Goal: Task Accomplishment & Management: Manage account settings

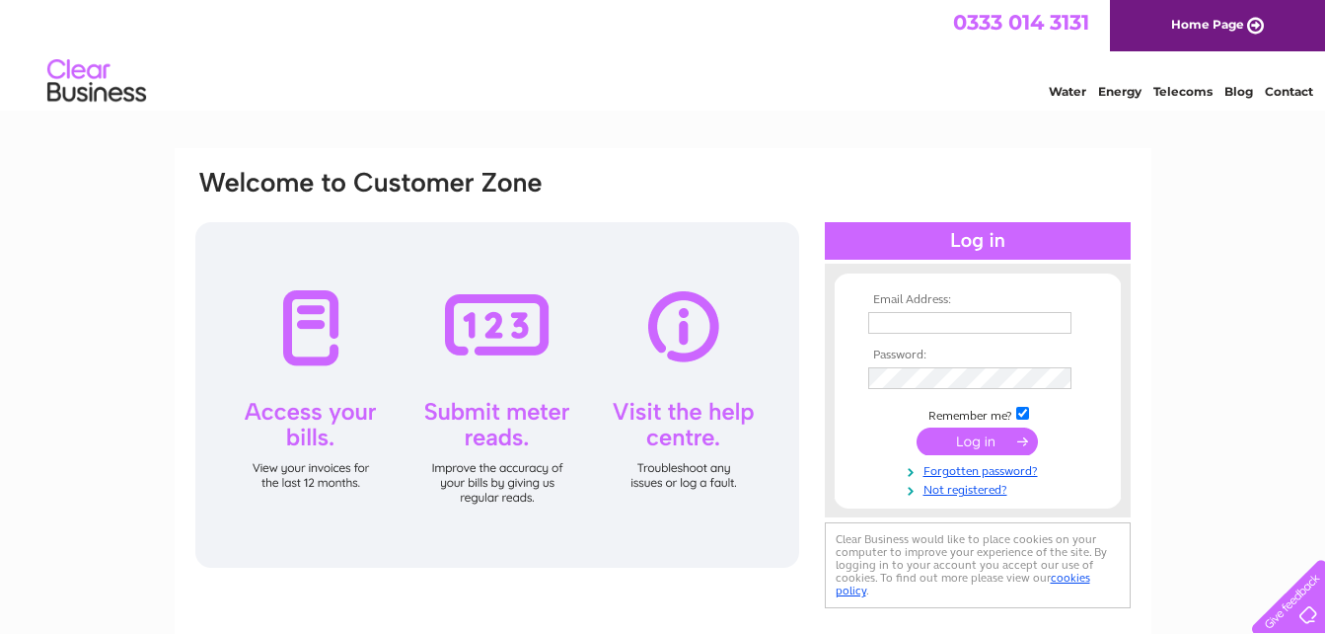
type input "[EMAIL_ADDRESS][DOMAIN_NAME]"
click at [966, 443] on input "submit" at bounding box center [977, 441] width 121 height 28
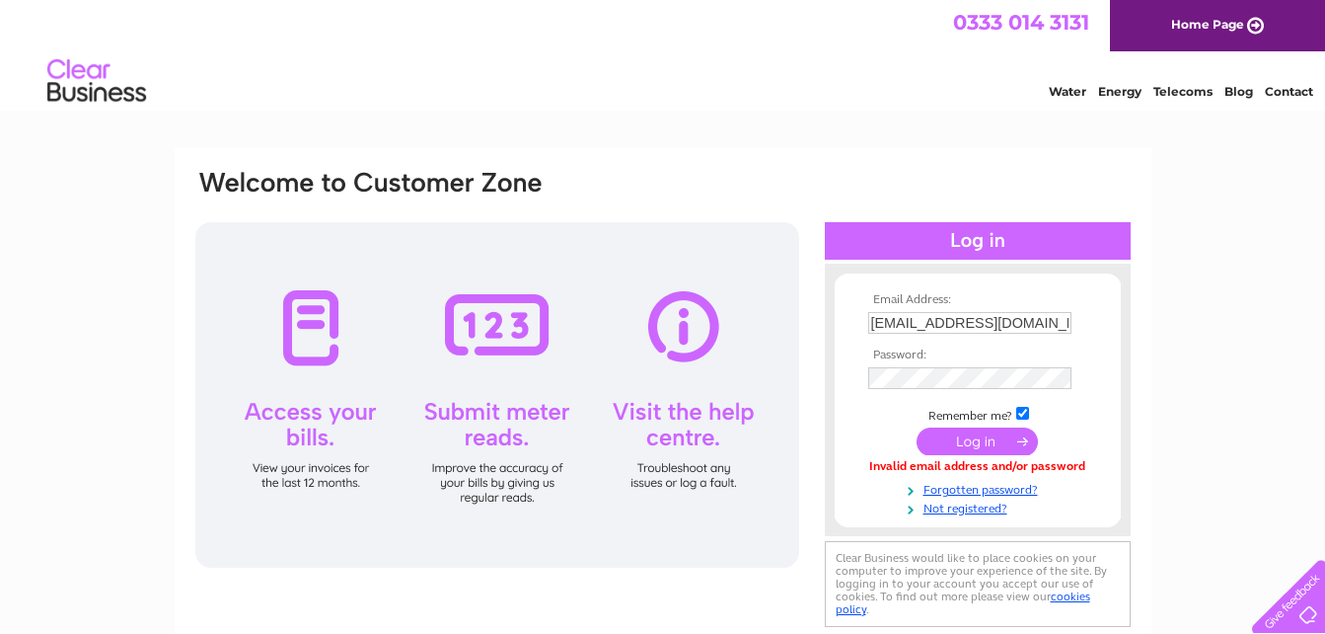
click at [966, 443] on input "submit" at bounding box center [977, 441] width 121 height 28
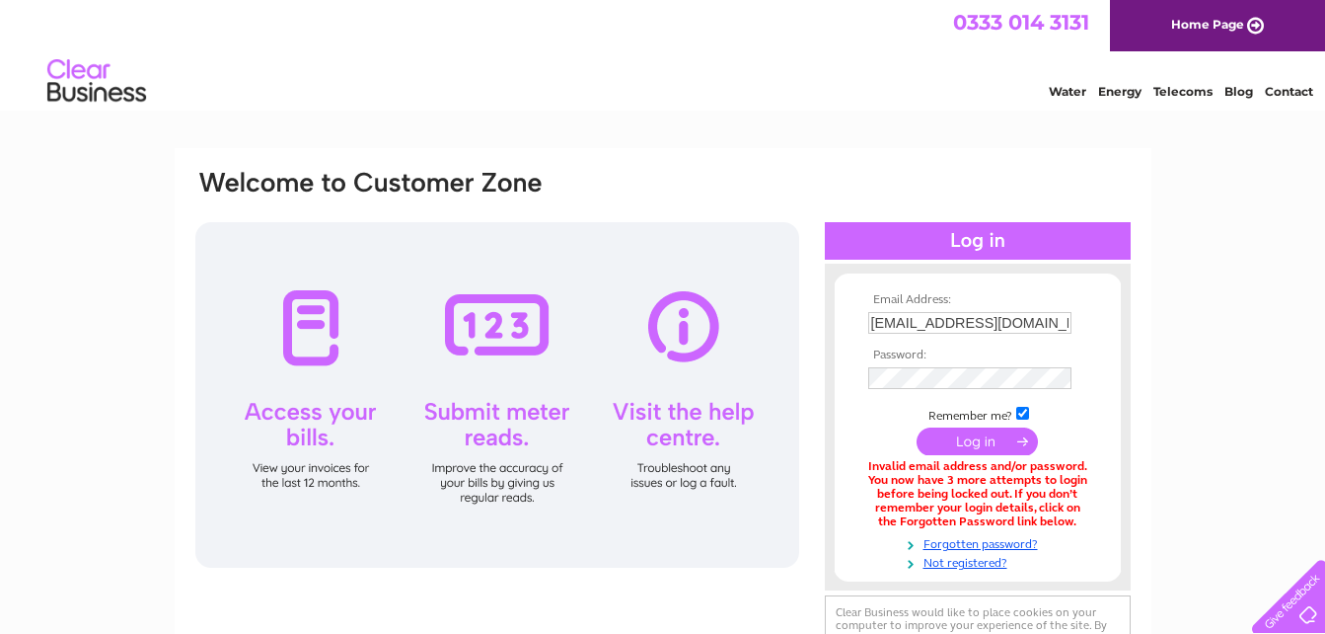
click at [1196, 427] on div "Email Address: [EMAIL_ADDRESS][DOMAIN_NAME] Password: Forgotten password?" at bounding box center [662, 595] width 1325 height 895
click at [937, 541] on link "Forgotten password?" at bounding box center [981, 542] width 224 height 19
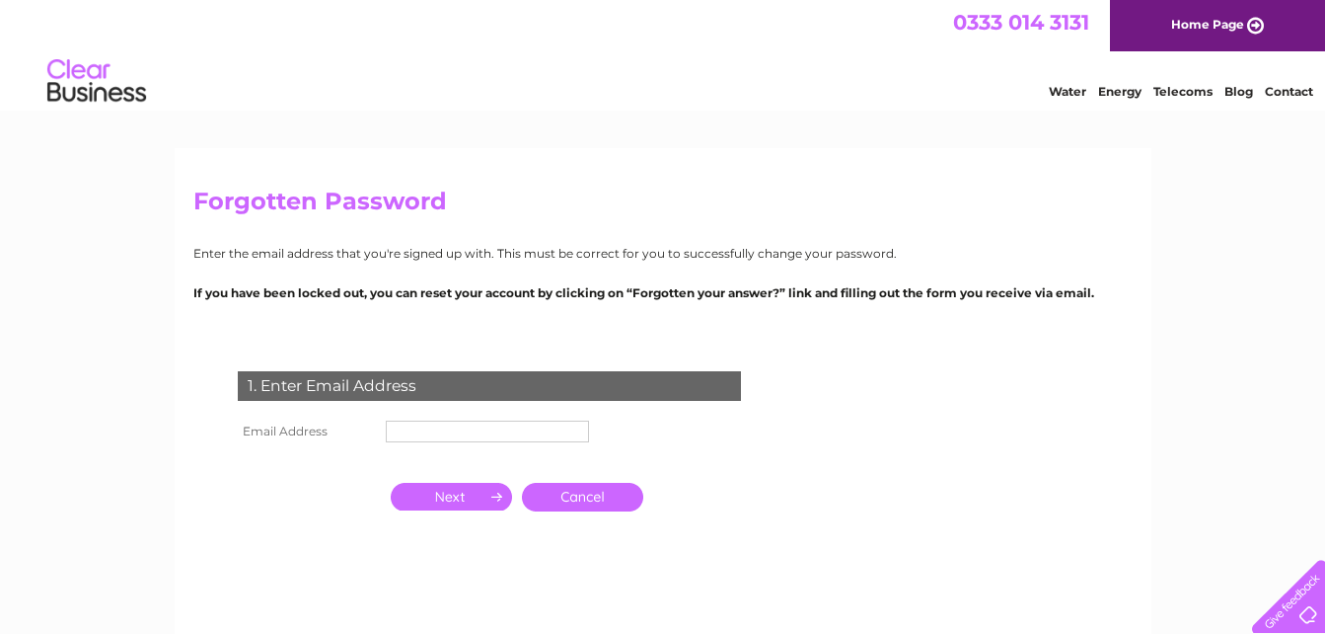
click at [403, 428] on input "text" at bounding box center [487, 431] width 203 height 22
type input "[EMAIL_ADDRESS][DOMAIN_NAME]"
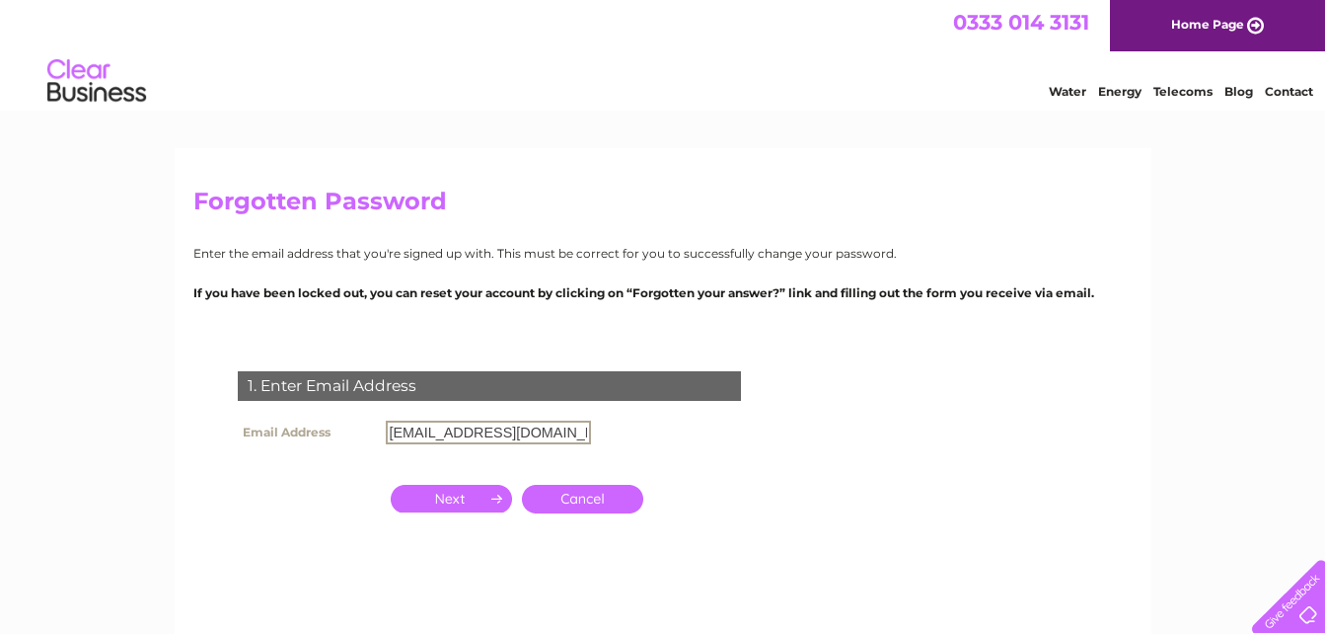
click at [469, 505] on input "button" at bounding box center [451, 499] width 121 height 28
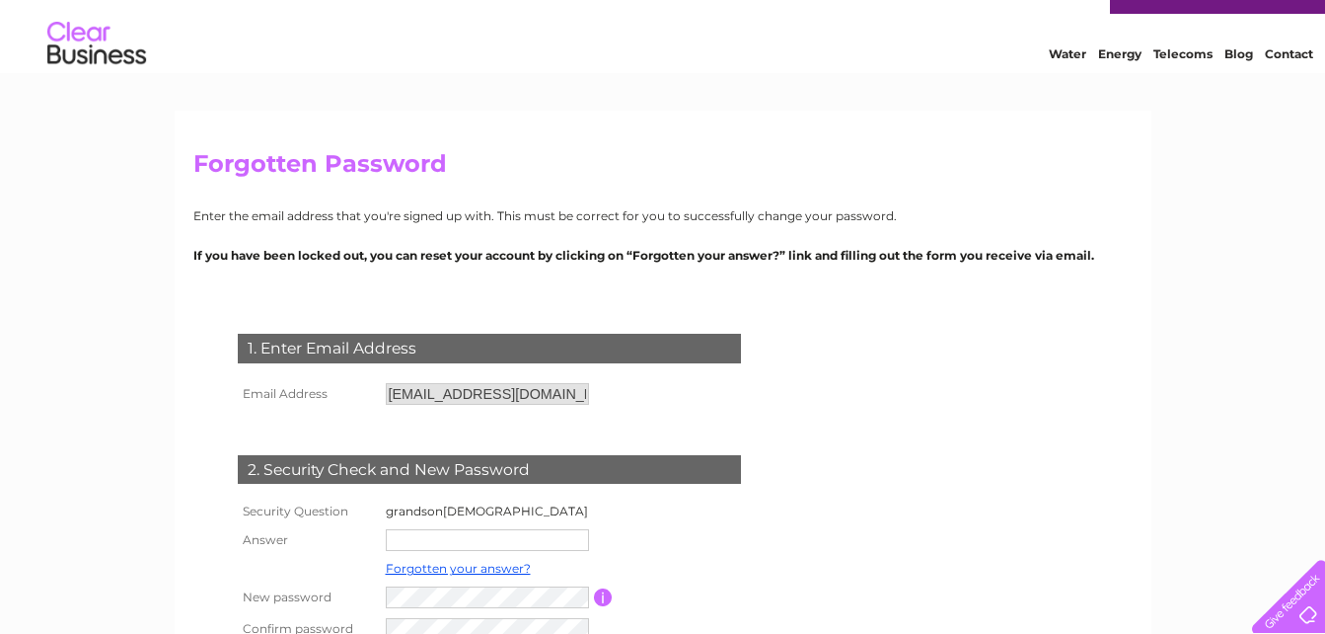
scroll to position [145, 0]
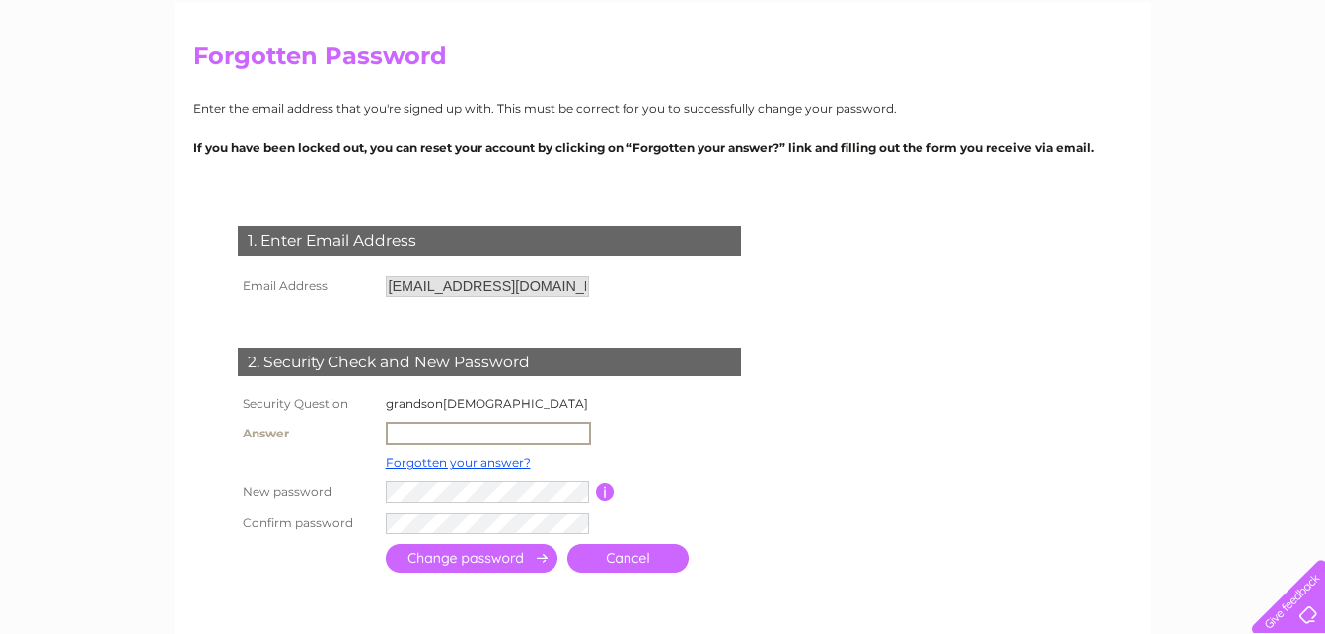
click at [395, 434] on input "text" at bounding box center [488, 433] width 205 height 24
type input "Harrison"
click at [496, 558] on input "submit" at bounding box center [472, 558] width 172 height 29
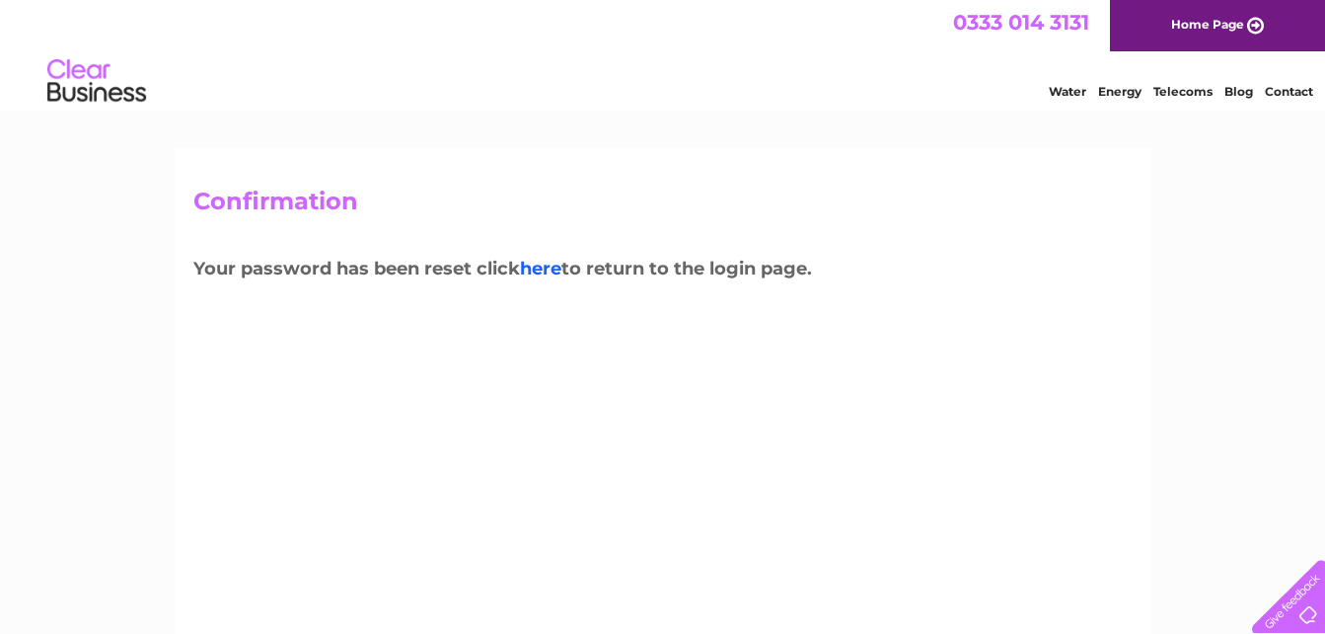
click at [549, 267] on link "here" at bounding box center [540, 269] width 41 height 22
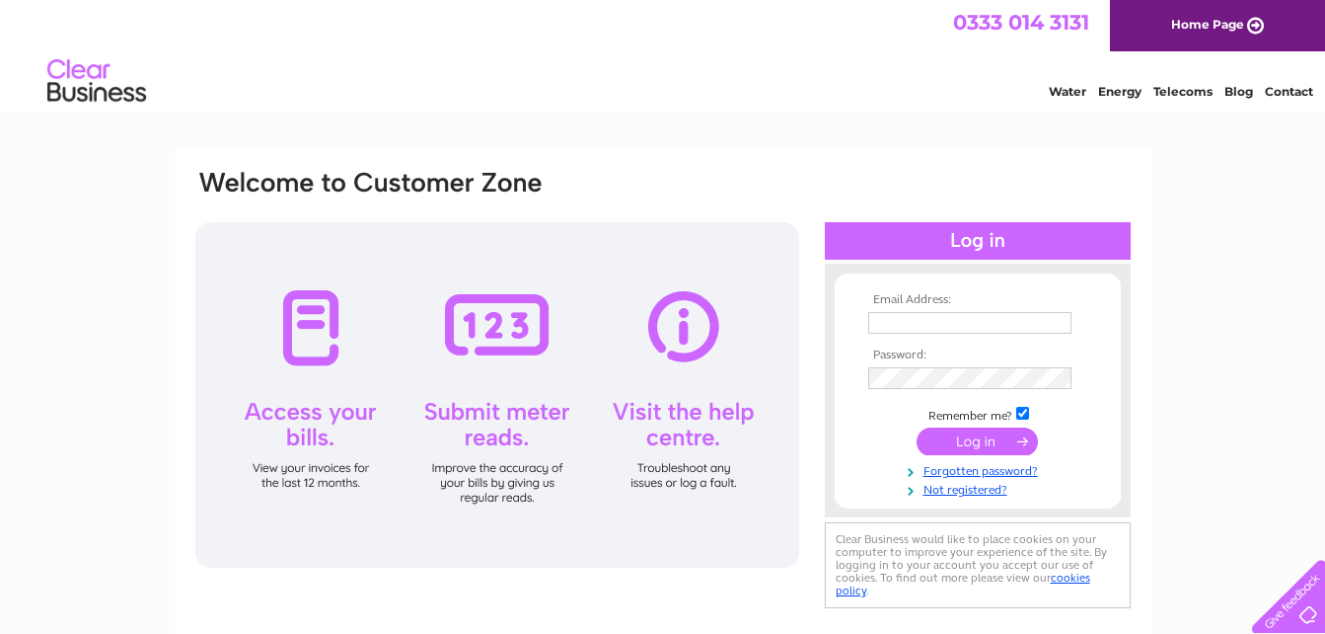
type input "[EMAIL_ADDRESS][DOMAIN_NAME]"
click at [954, 439] on input "submit" at bounding box center [977, 441] width 121 height 28
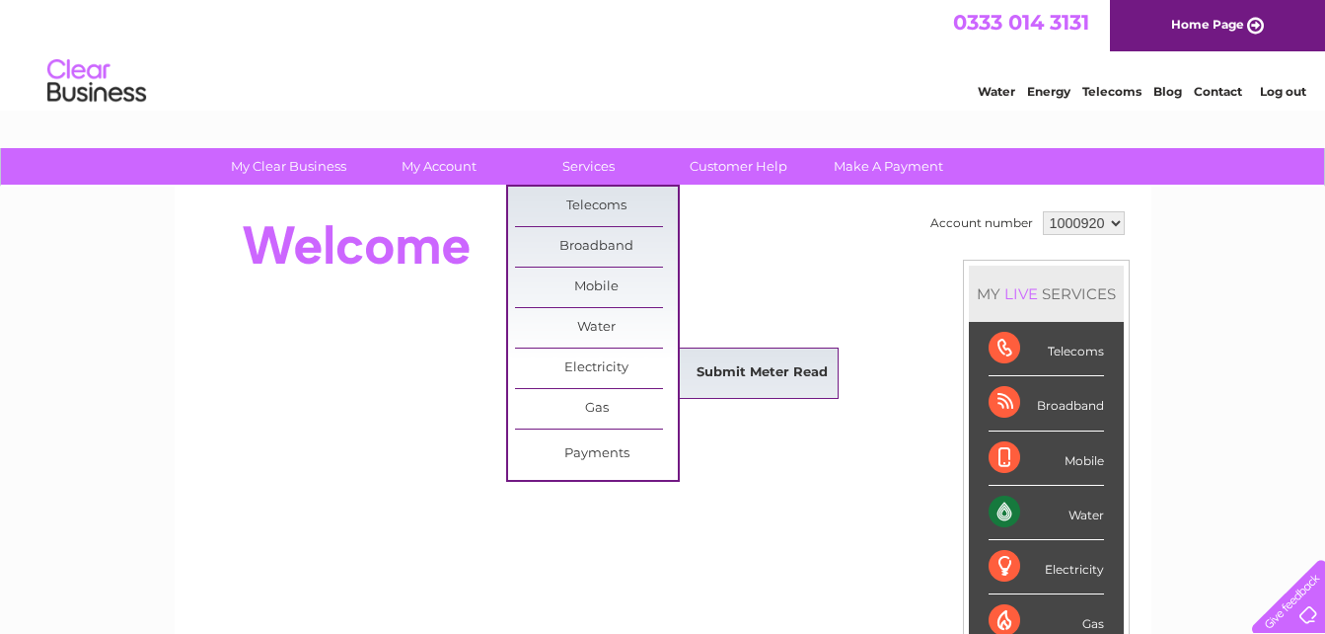
click at [742, 369] on link "Submit Meter Read" at bounding box center [762, 372] width 163 height 39
